Goal: Task Accomplishment & Management: Use online tool/utility

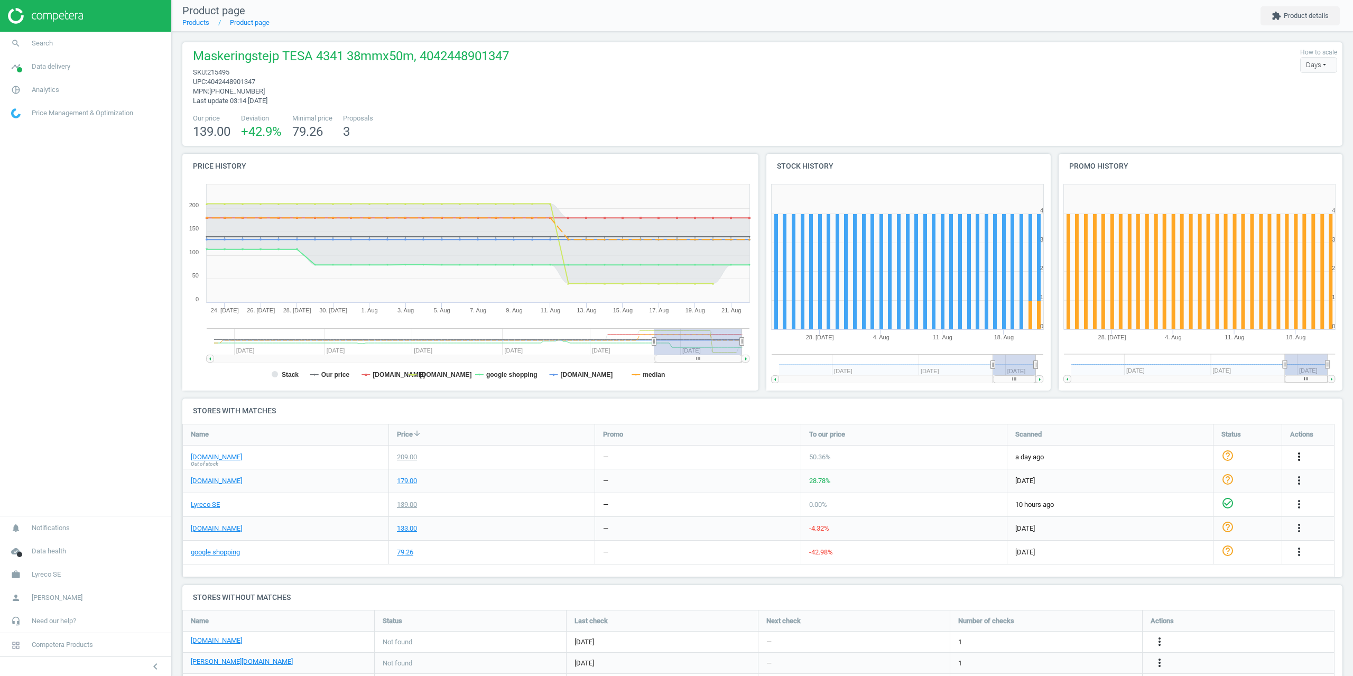
click at [1302, 454] on icon "more_vert" at bounding box center [1298, 456] width 13 height 13
click at [1183, 500] on link "Edit packaging coefficient" at bounding box center [1216, 498] width 145 height 16
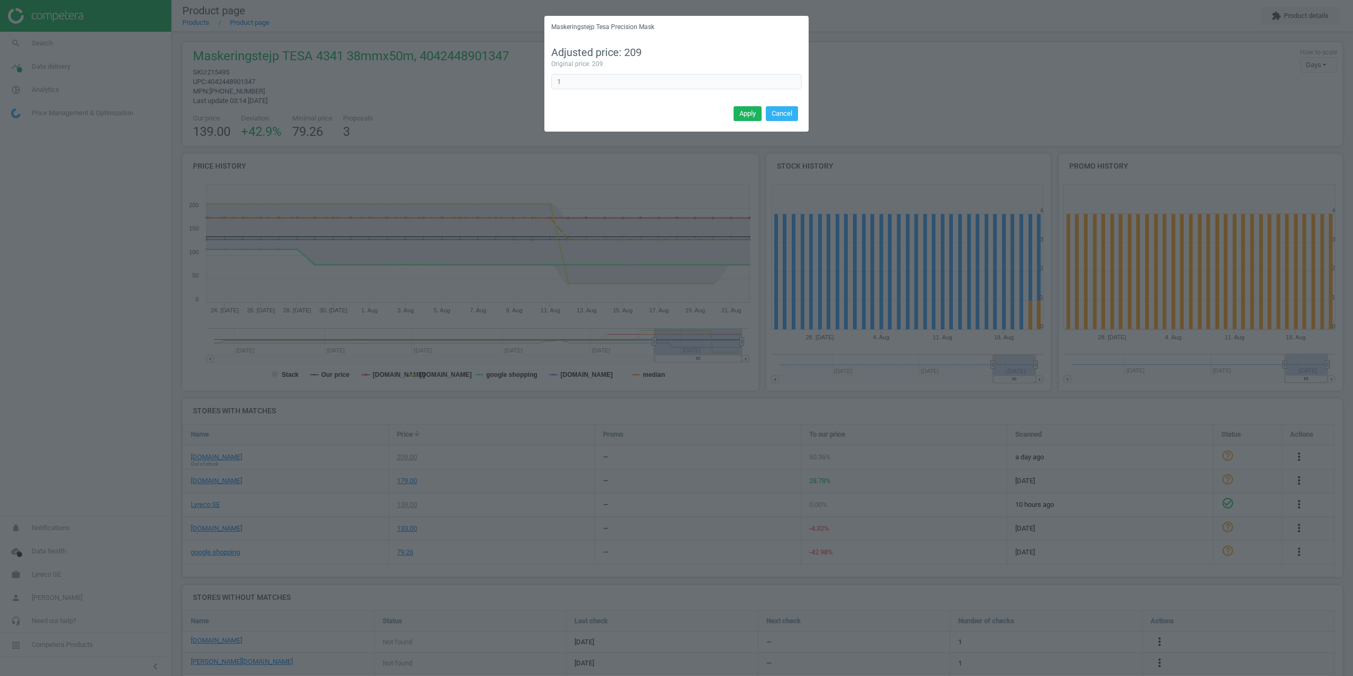
drag, startPoint x: 789, startPoint y: 116, endPoint x: 864, endPoint y: 181, distance: 99.7
click at [788, 116] on button "Cancel" at bounding box center [782, 113] width 32 height 15
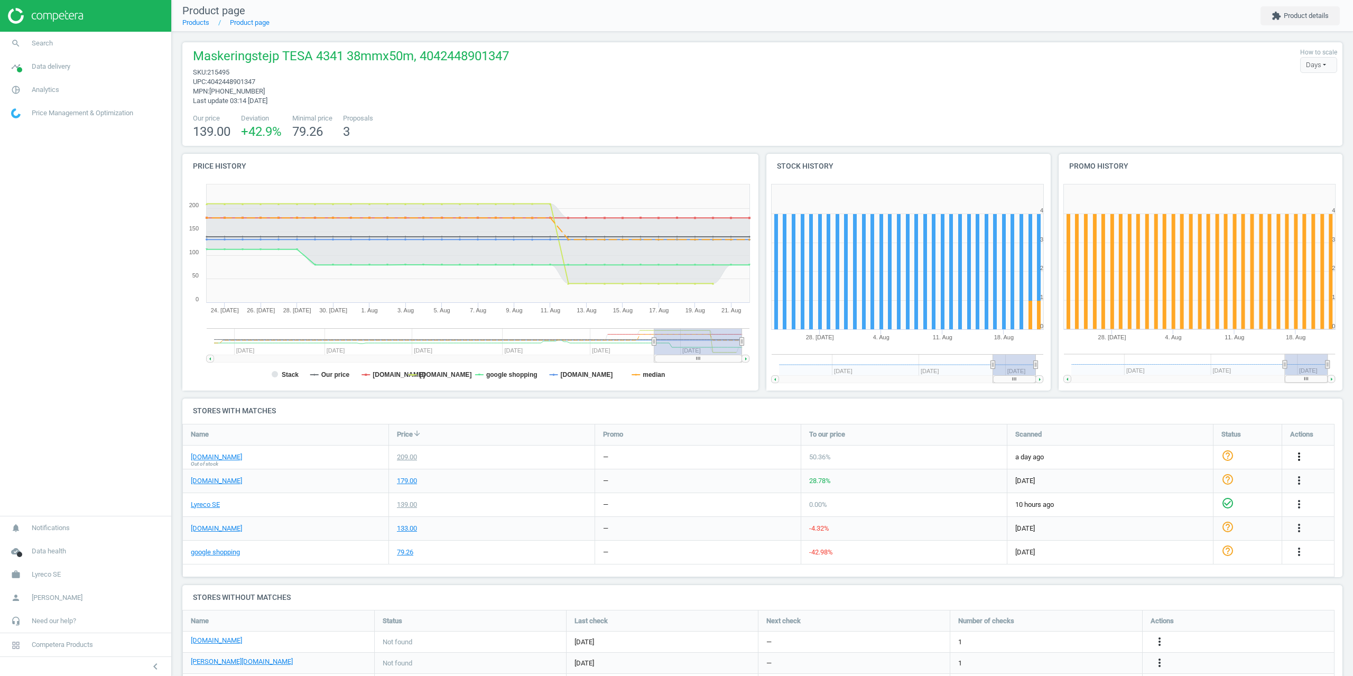
click at [1304, 455] on icon "more_vert" at bounding box center [1298, 456] width 13 height 13
click at [1194, 481] on link "Edit URL/product option" at bounding box center [1216, 481] width 145 height 16
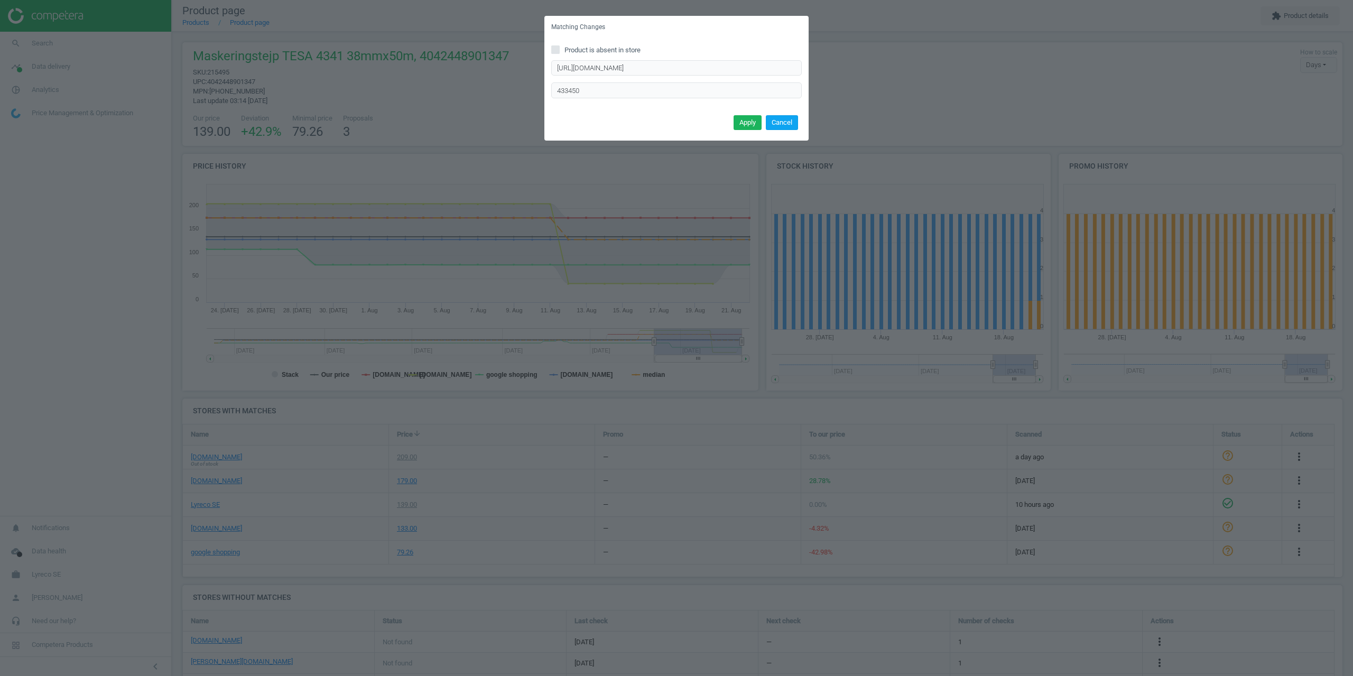
click at [792, 122] on button "Cancel" at bounding box center [782, 122] width 32 height 15
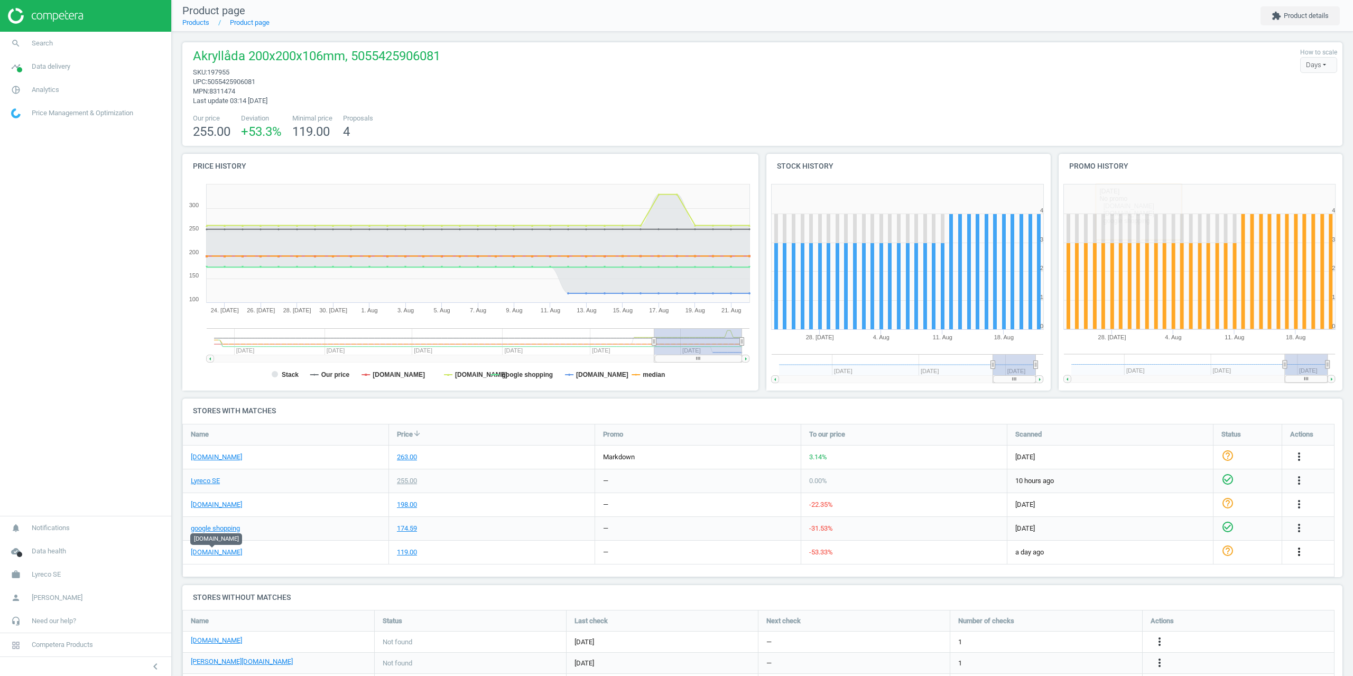
click at [1299, 551] on icon "more_vert" at bounding box center [1298, 551] width 13 height 13
click at [1196, 578] on link "Edit URL/product option" at bounding box center [1216, 577] width 145 height 16
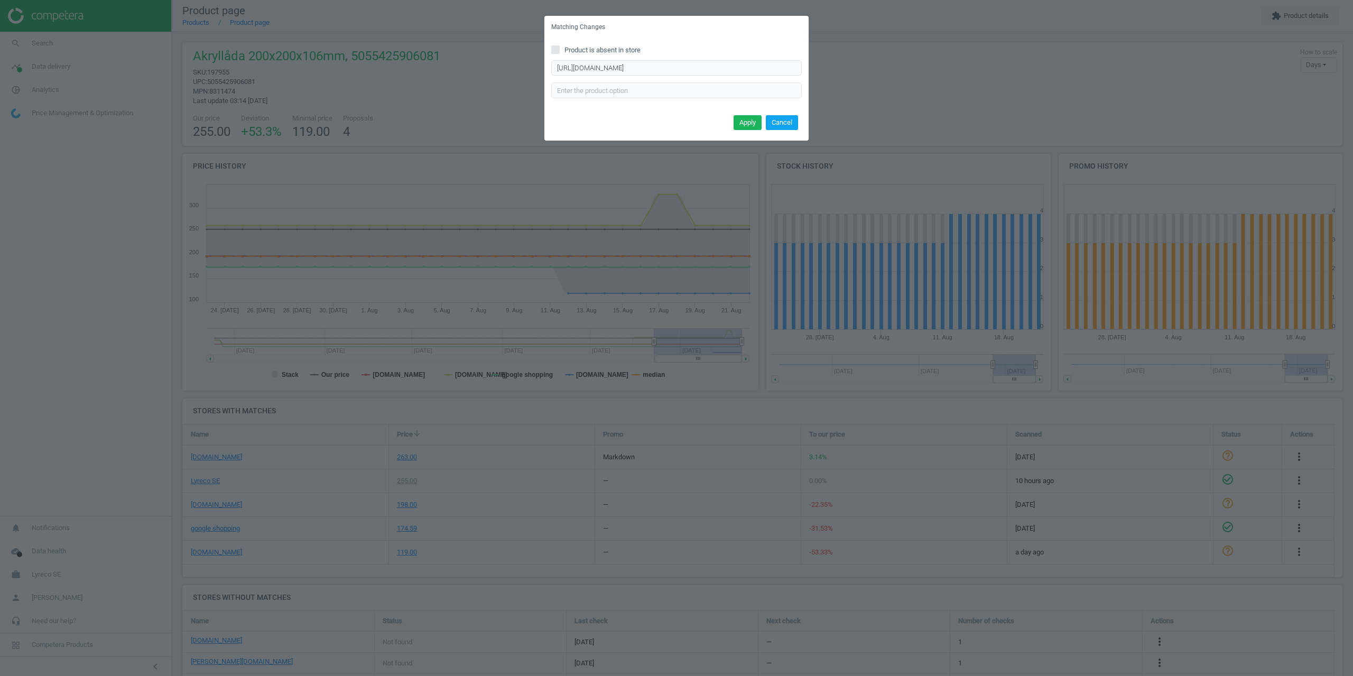
click at [784, 119] on button "Cancel" at bounding box center [782, 122] width 32 height 15
